Goal: Information Seeking & Learning: Learn about a topic

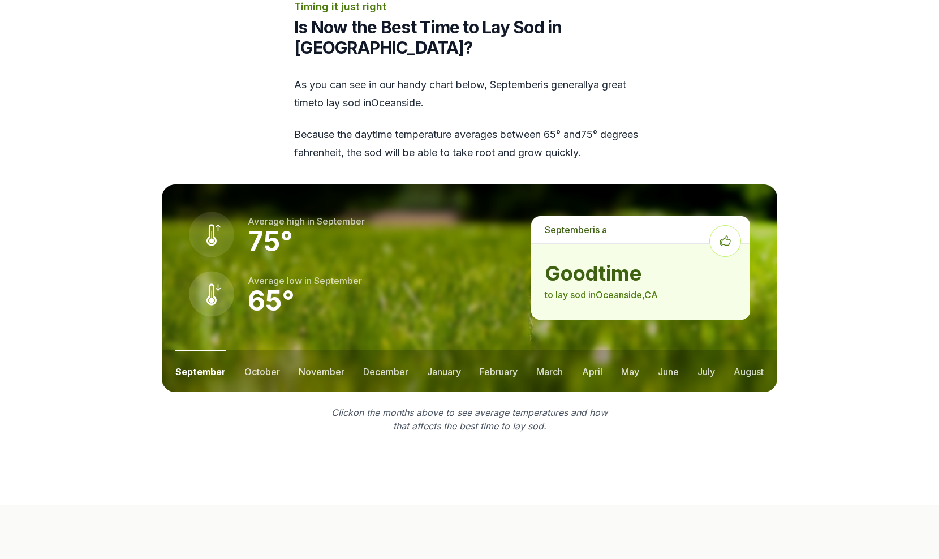
scroll to position [1398, 0]
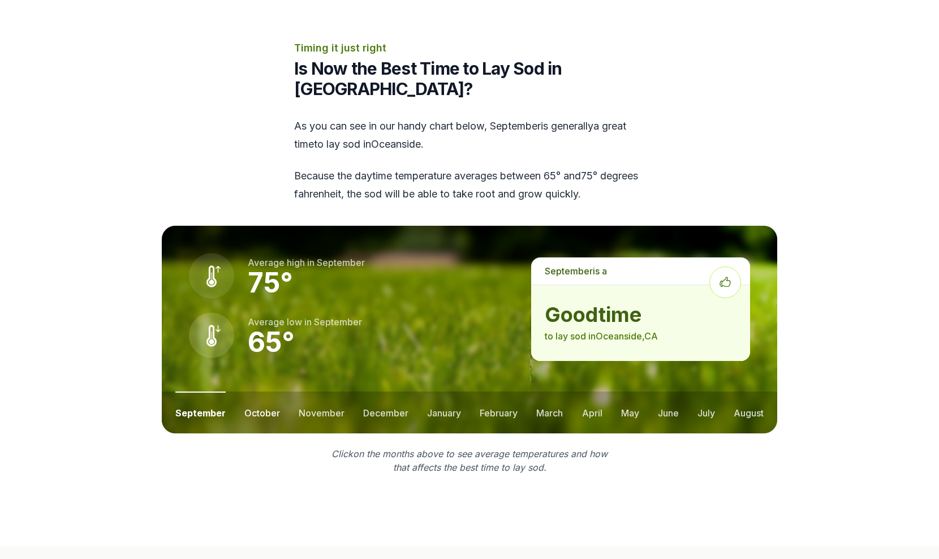
click at [268, 395] on button "october" at bounding box center [262, 413] width 36 height 42
click at [192, 392] on button "september" at bounding box center [199, 413] width 48 height 42
click at [317, 392] on button "november" at bounding box center [322, 413] width 46 height 42
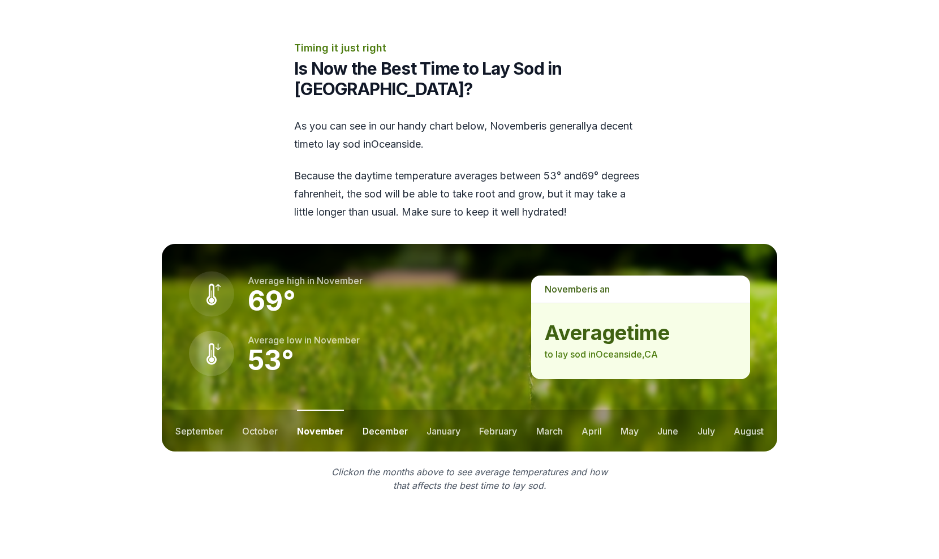
click at [377, 416] on button "december" at bounding box center [385, 431] width 45 height 42
click at [444, 411] on button "january" at bounding box center [444, 431] width 34 height 42
click at [500, 410] on button "february" at bounding box center [500, 431] width 38 height 42
click at [544, 412] on button "march" at bounding box center [550, 431] width 27 height 42
click at [603, 411] on ul "september october november december january february march april may june july …" at bounding box center [470, 431] width 616 height 42
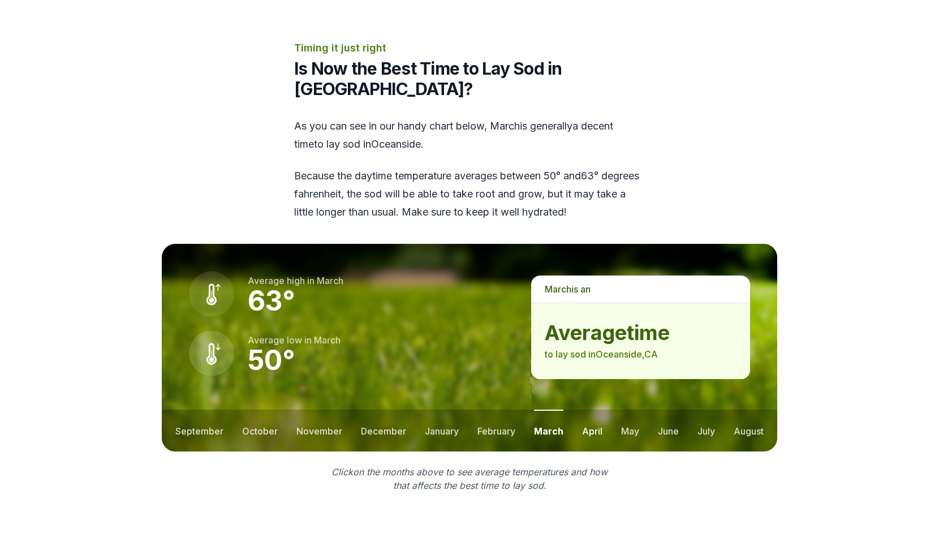
click at [596, 416] on button "april" at bounding box center [592, 431] width 20 height 42
click at [631, 412] on button "may" at bounding box center [630, 431] width 18 height 42
click at [666, 415] on button "june" at bounding box center [668, 431] width 21 height 42
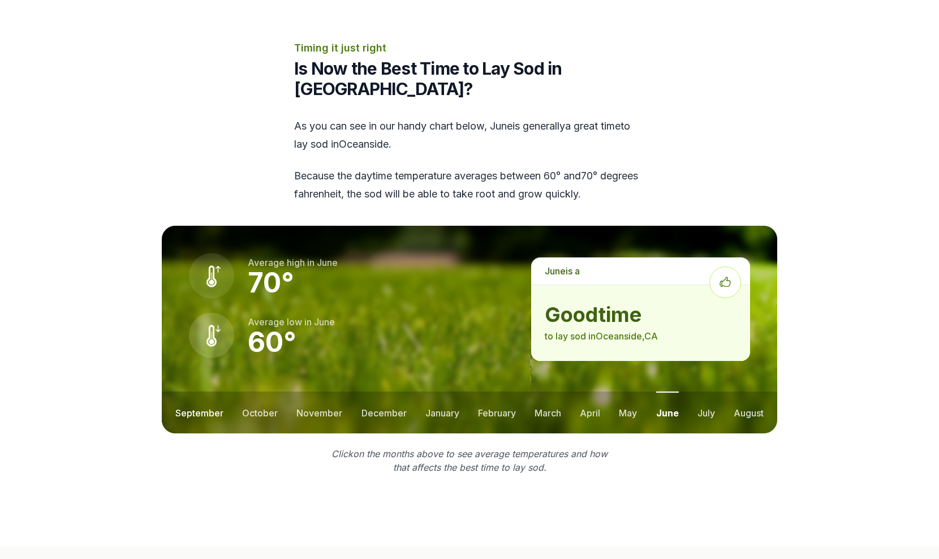
click at [193, 392] on button "september" at bounding box center [199, 413] width 48 height 42
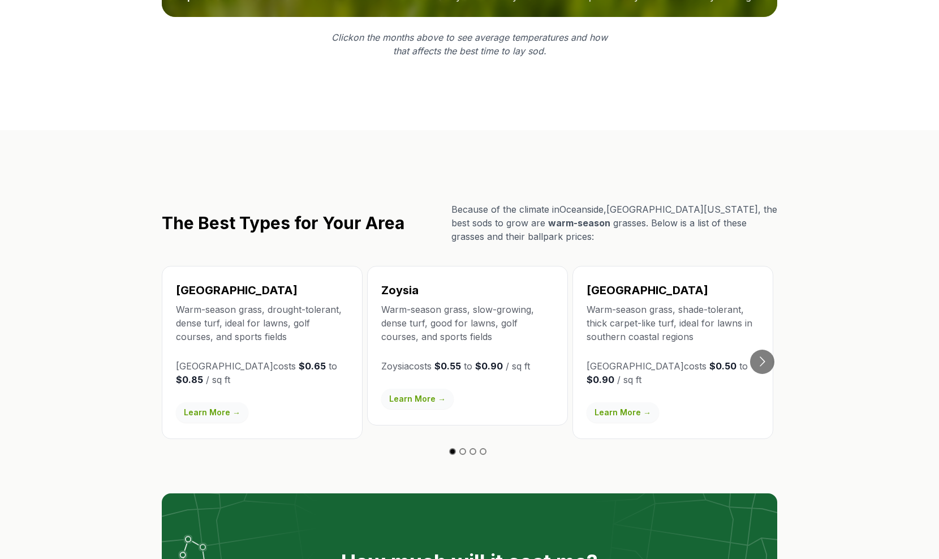
scroll to position [1829, 0]
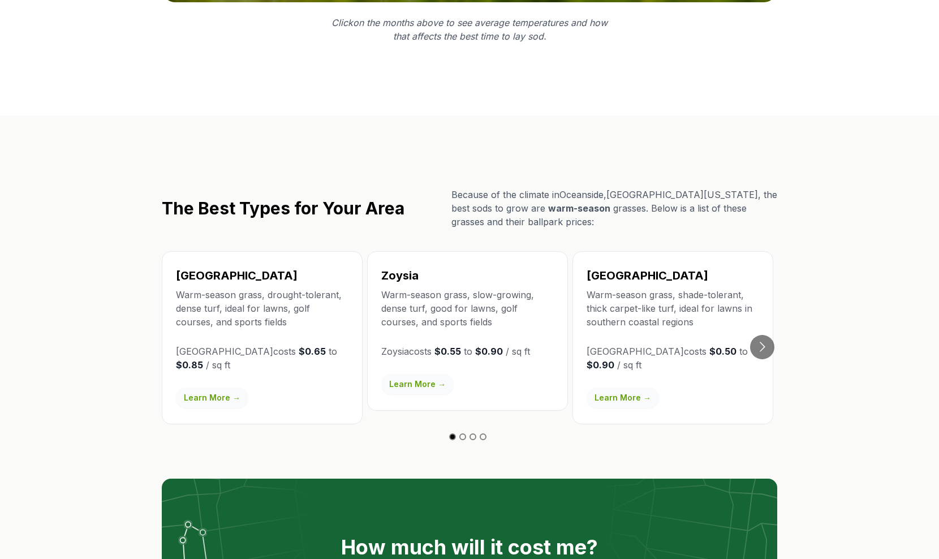
click at [639, 388] on link "Learn More →" at bounding box center [623, 398] width 72 height 20
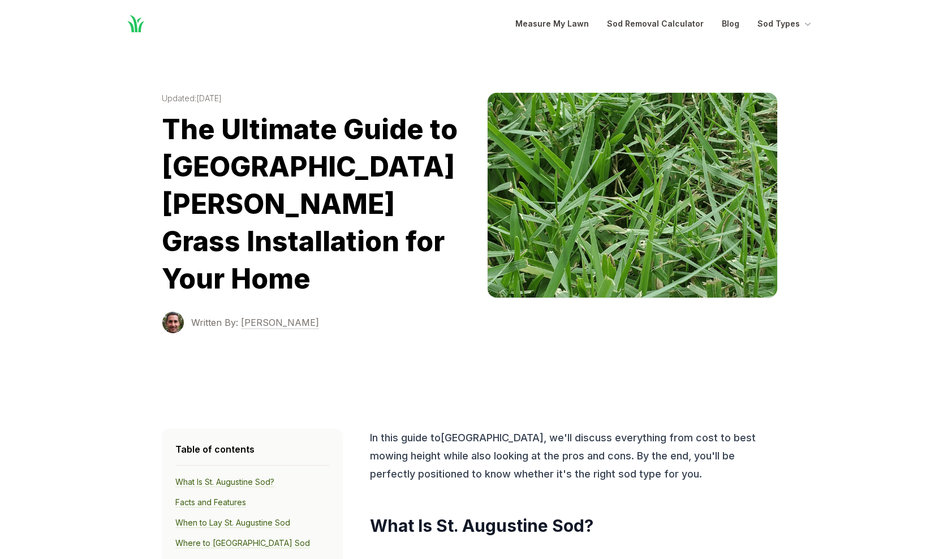
scroll to position [-1, 0]
